Goal: Task Accomplishment & Management: Manage account settings

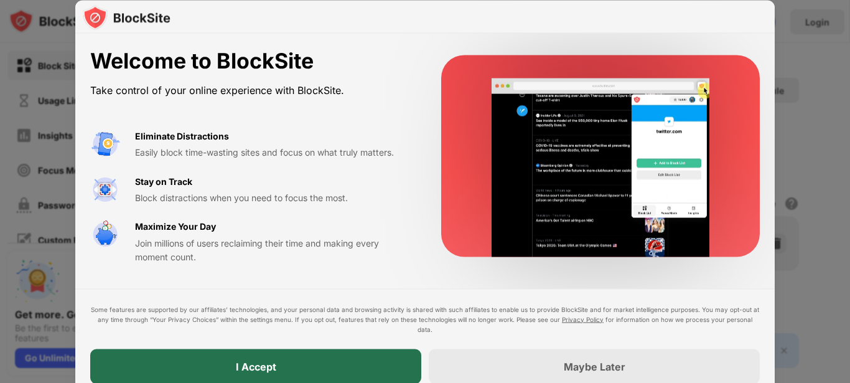
click at [330, 359] on div "I Accept" at bounding box center [255, 366] width 331 height 35
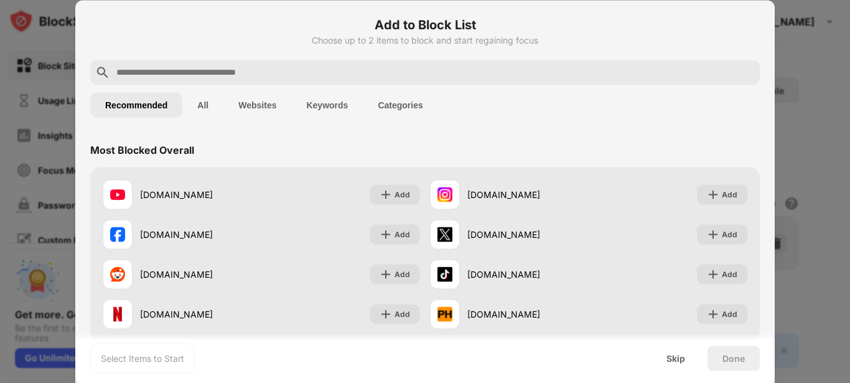
click at [201, 106] on button "All" at bounding box center [202, 104] width 41 height 25
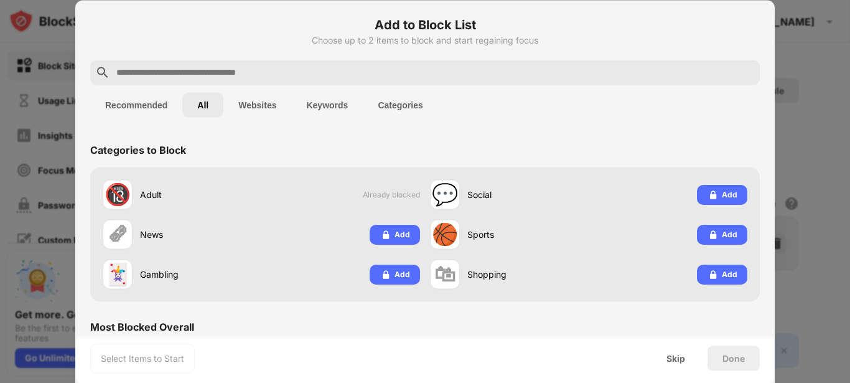
click at [158, 104] on button "Recommended" at bounding box center [136, 104] width 92 height 25
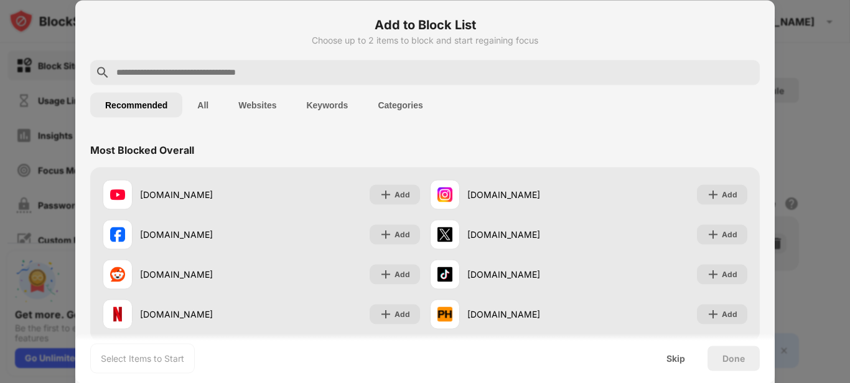
click at [187, 109] on button "All" at bounding box center [202, 104] width 41 height 25
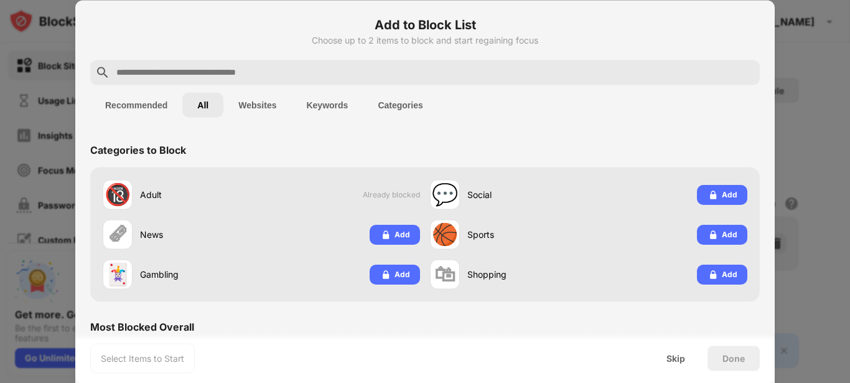
click at [201, 109] on button "All" at bounding box center [202, 104] width 41 height 25
click at [164, 109] on button "Recommended" at bounding box center [136, 104] width 92 height 25
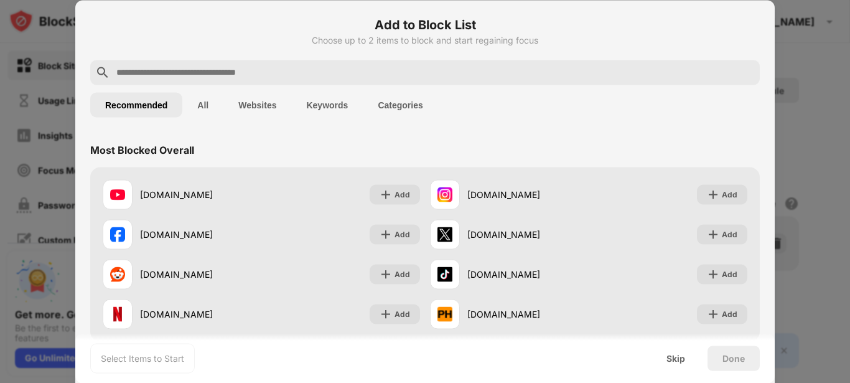
click at [207, 105] on button "All" at bounding box center [202, 104] width 41 height 25
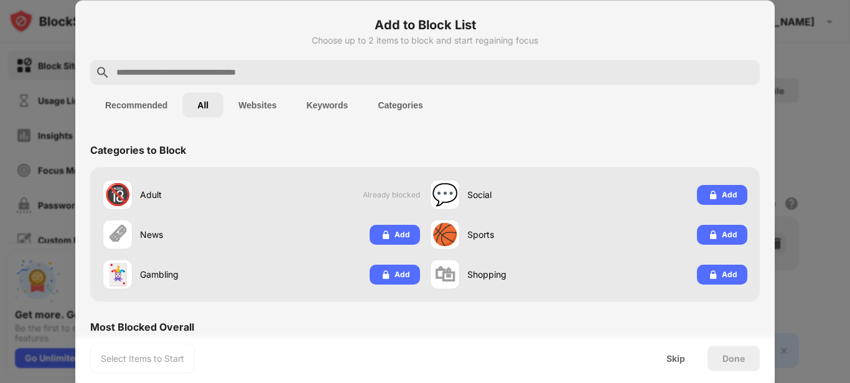
click at [154, 106] on button "Recommended" at bounding box center [136, 104] width 92 height 25
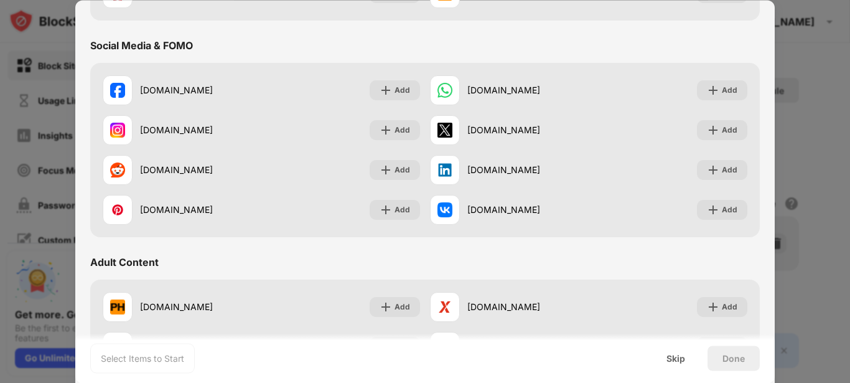
scroll to position [336, 0]
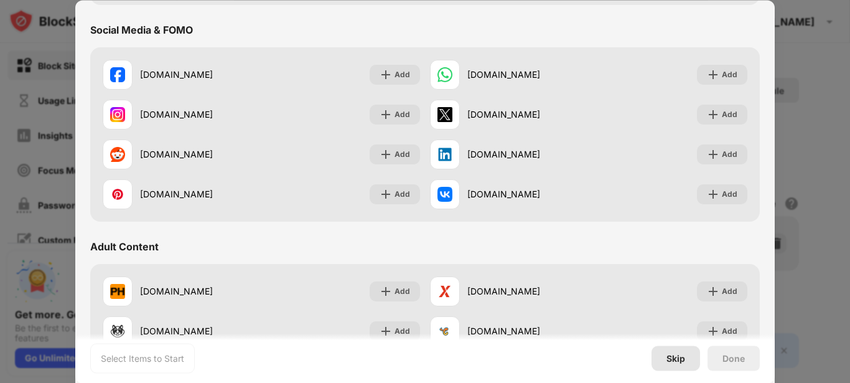
click at [668, 362] on div "Skip" at bounding box center [676, 358] width 19 height 10
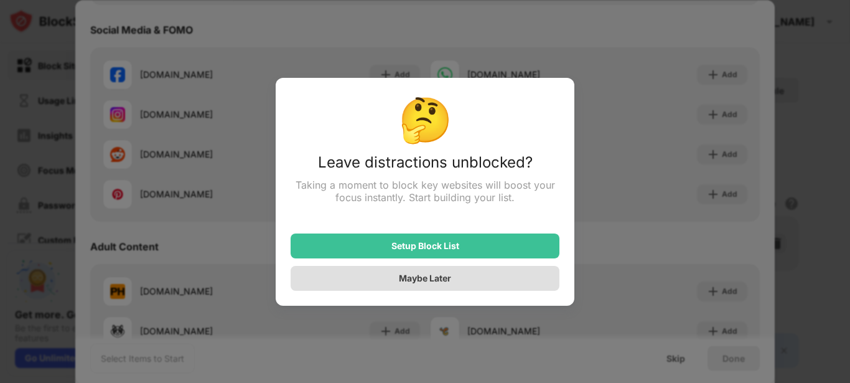
click at [452, 278] on div "Maybe Later" at bounding box center [425, 278] width 269 height 25
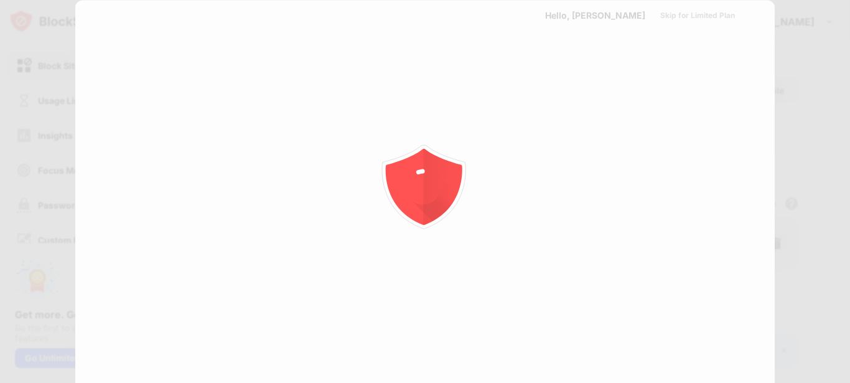
scroll to position [0, 0]
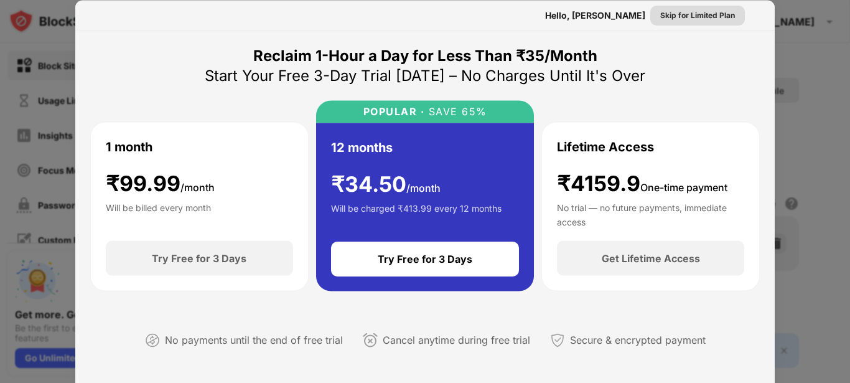
click at [688, 9] on div "Skip for Limited Plan" at bounding box center [698, 15] width 75 height 12
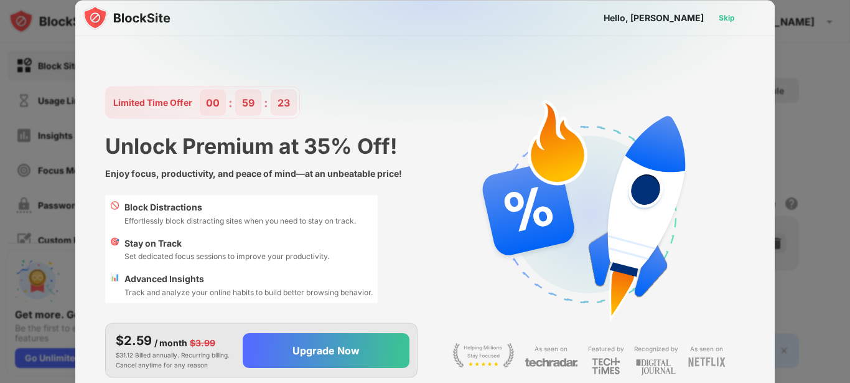
click at [718, 23] on div "Skip" at bounding box center [727, 17] width 36 height 20
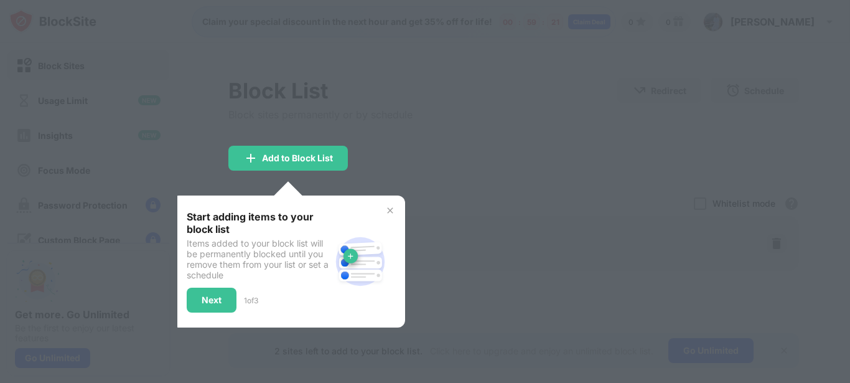
click at [393, 210] on img at bounding box center [390, 210] width 10 height 10
